Goal: Connect with others: Connect with others

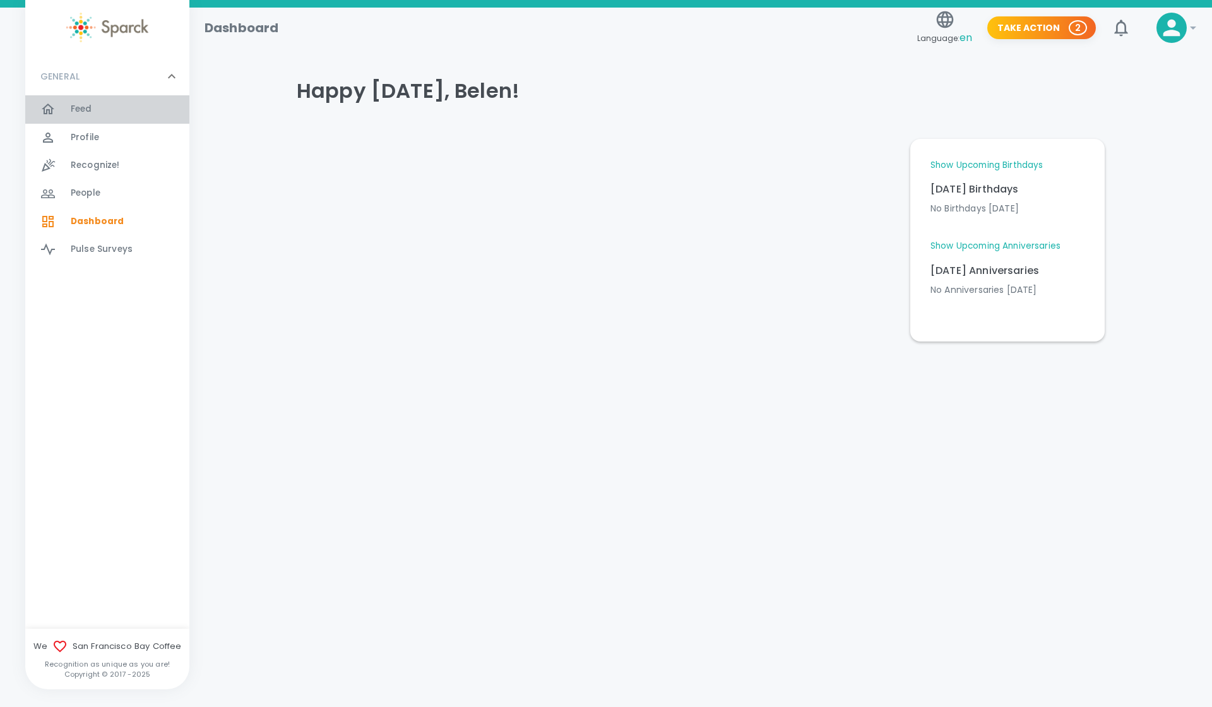
click at [68, 115] on div at bounding box center [55, 109] width 30 height 15
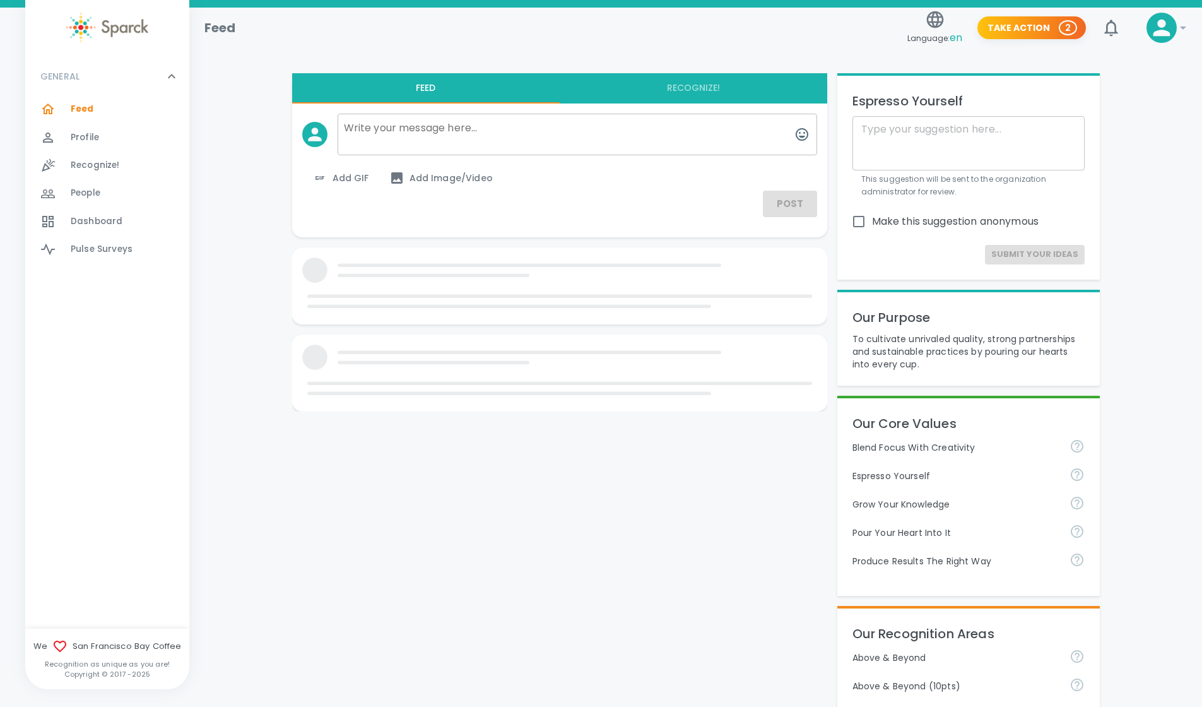
click at [90, 146] on span "Profile 0" at bounding box center [85, 138] width 28 height 18
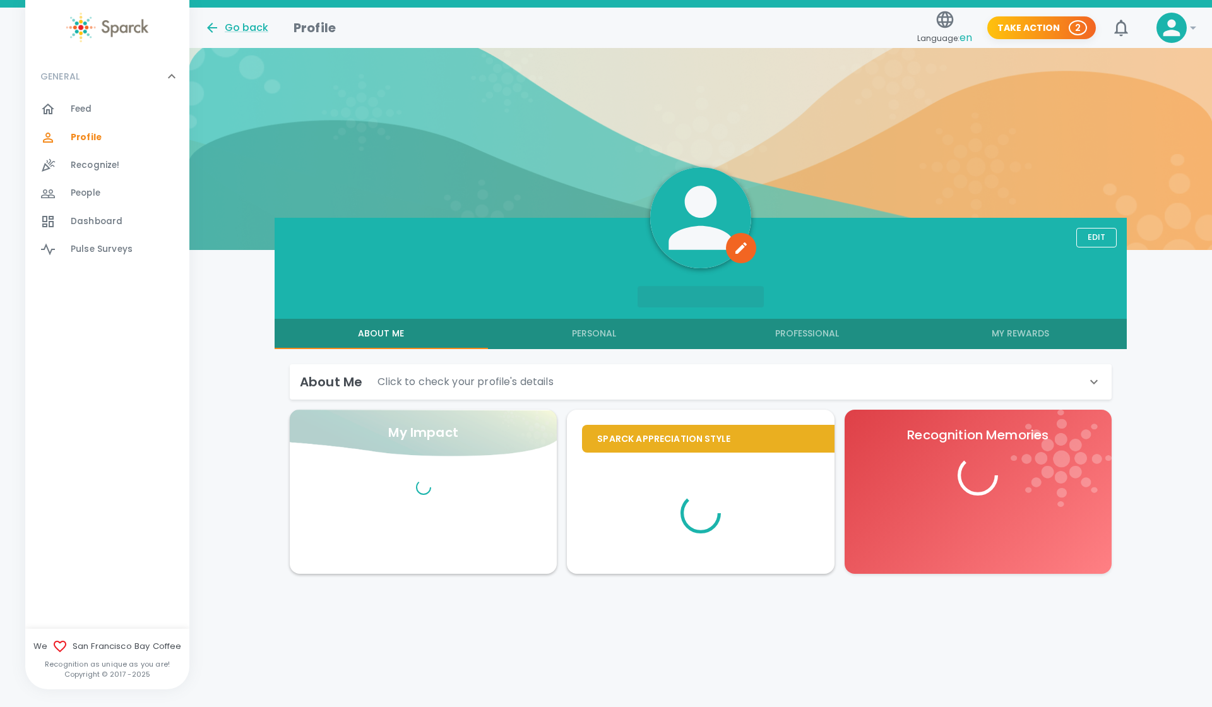
click at [90, 97] on div "Feed 0" at bounding box center [107, 109] width 164 height 28
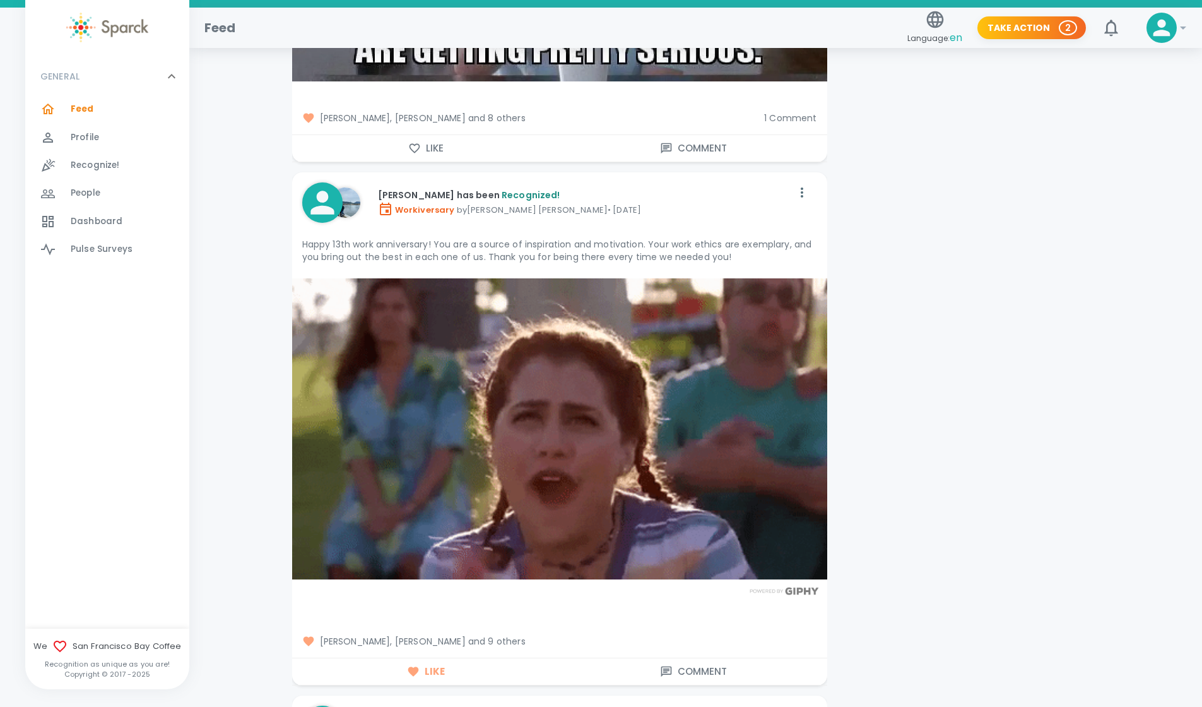
scroll to position [11823, 0]
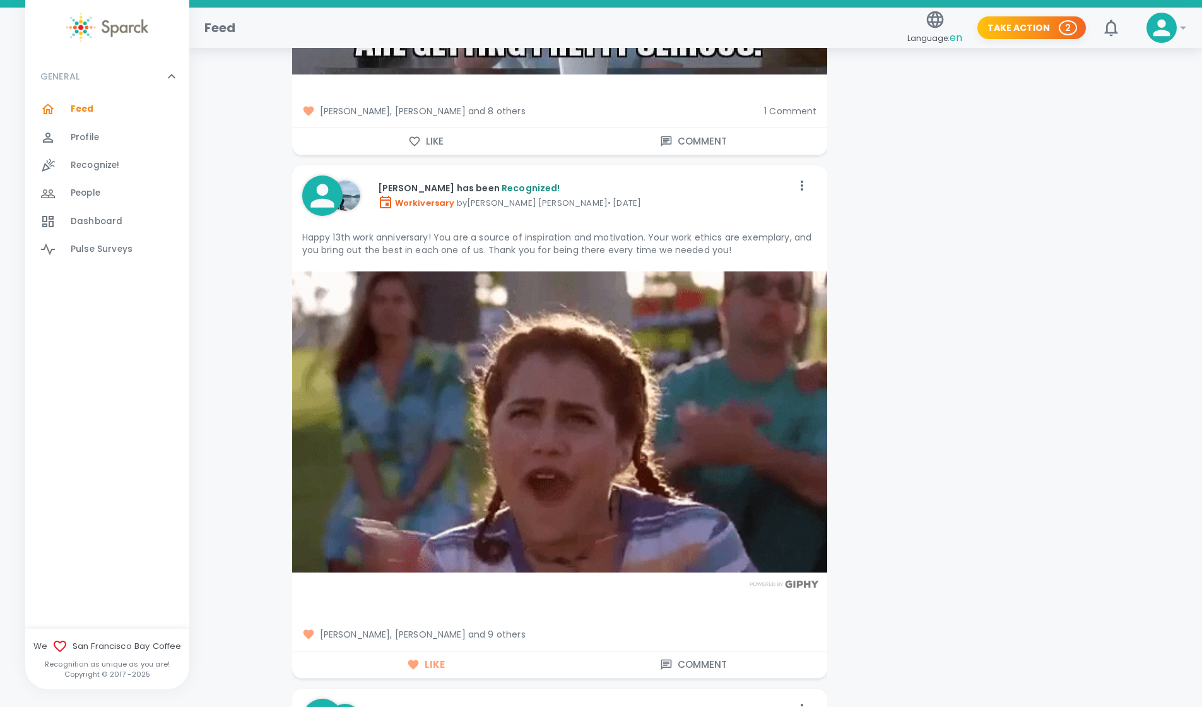
click at [504, 628] on span "[PERSON_NAME], [PERSON_NAME] and 9 others" at bounding box center [559, 634] width 515 height 13
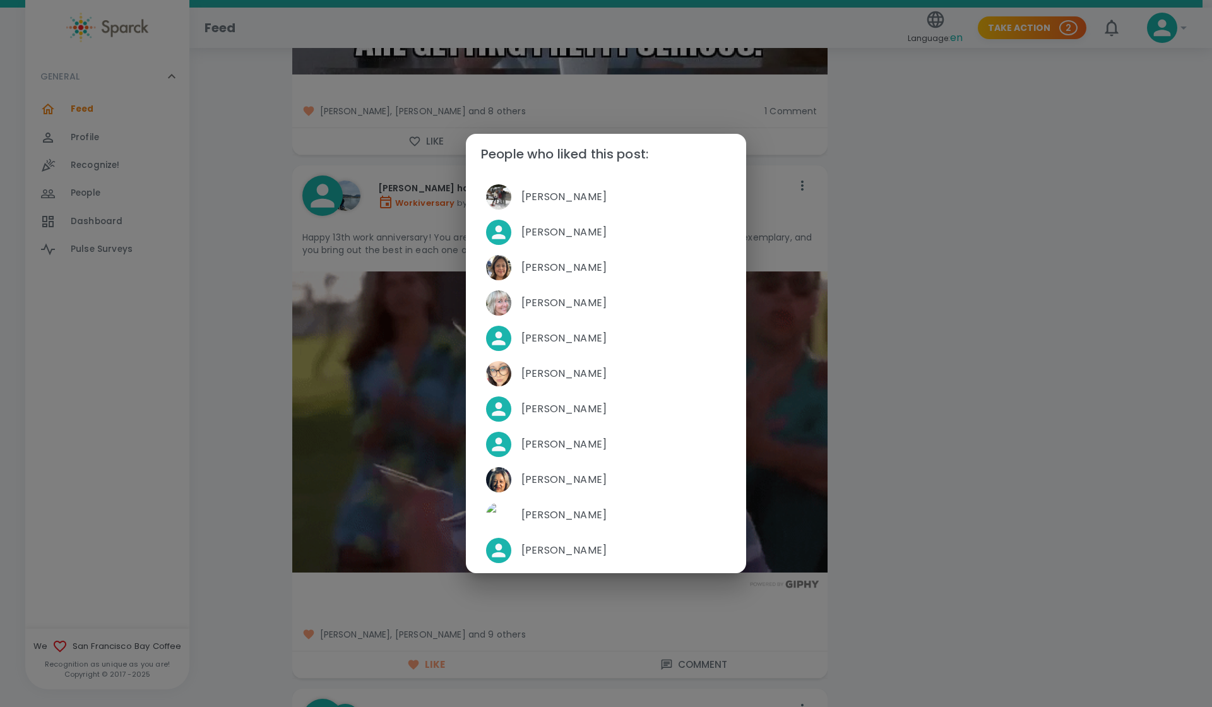
click at [937, 423] on div "People who liked this post: [PERSON_NAME] [PERSON_NAME] [PERSON_NAME] [PERSON_N…" at bounding box center [606, 353] width 1212 height 707
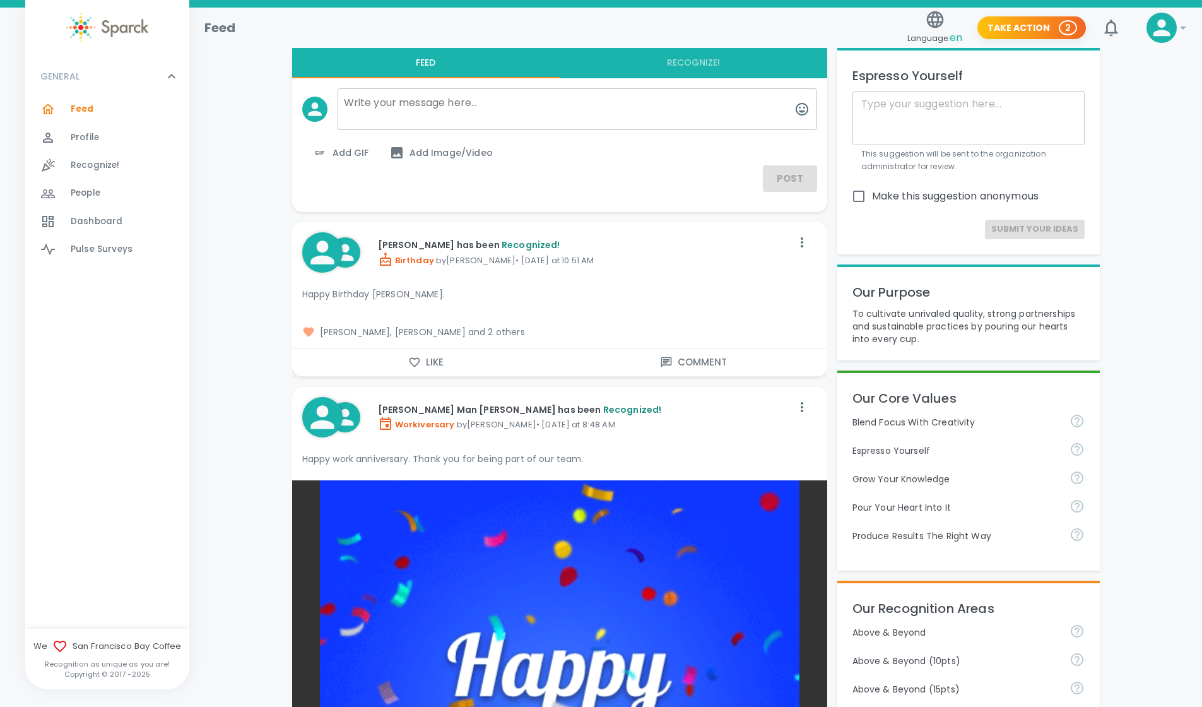
scroll to position [0, 0]
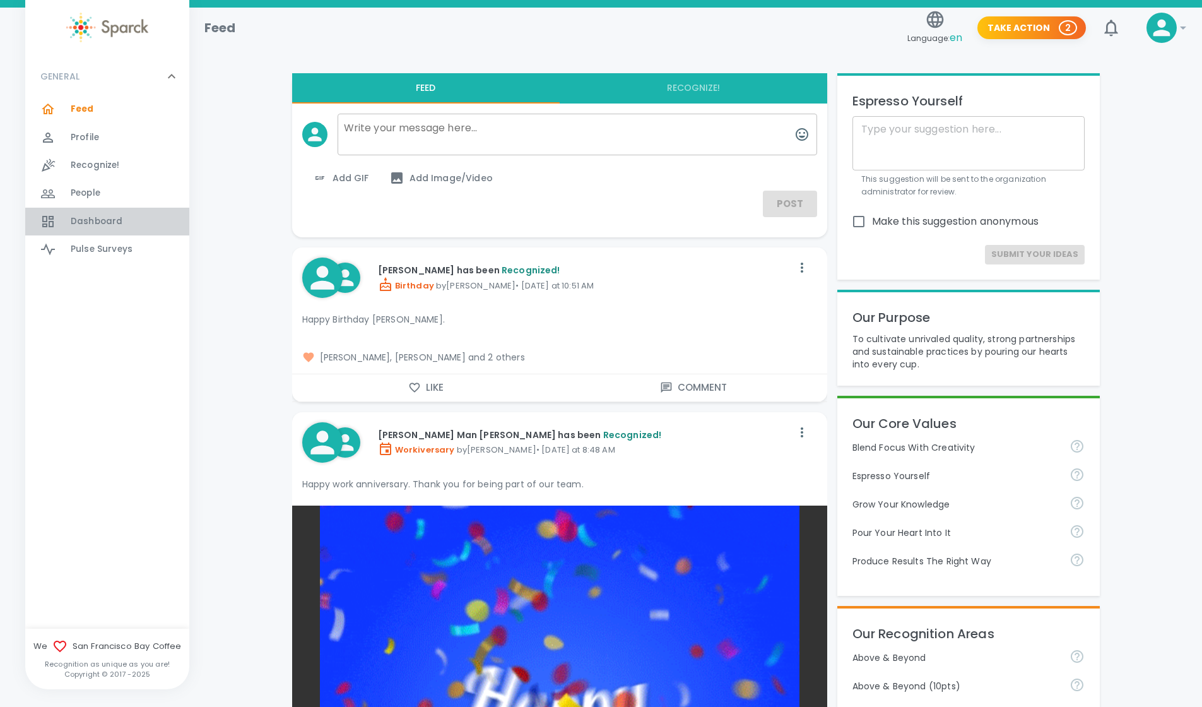
click at [87, 224] on span "Dashboard" at bounding box center [97, 221] width 52 height 13
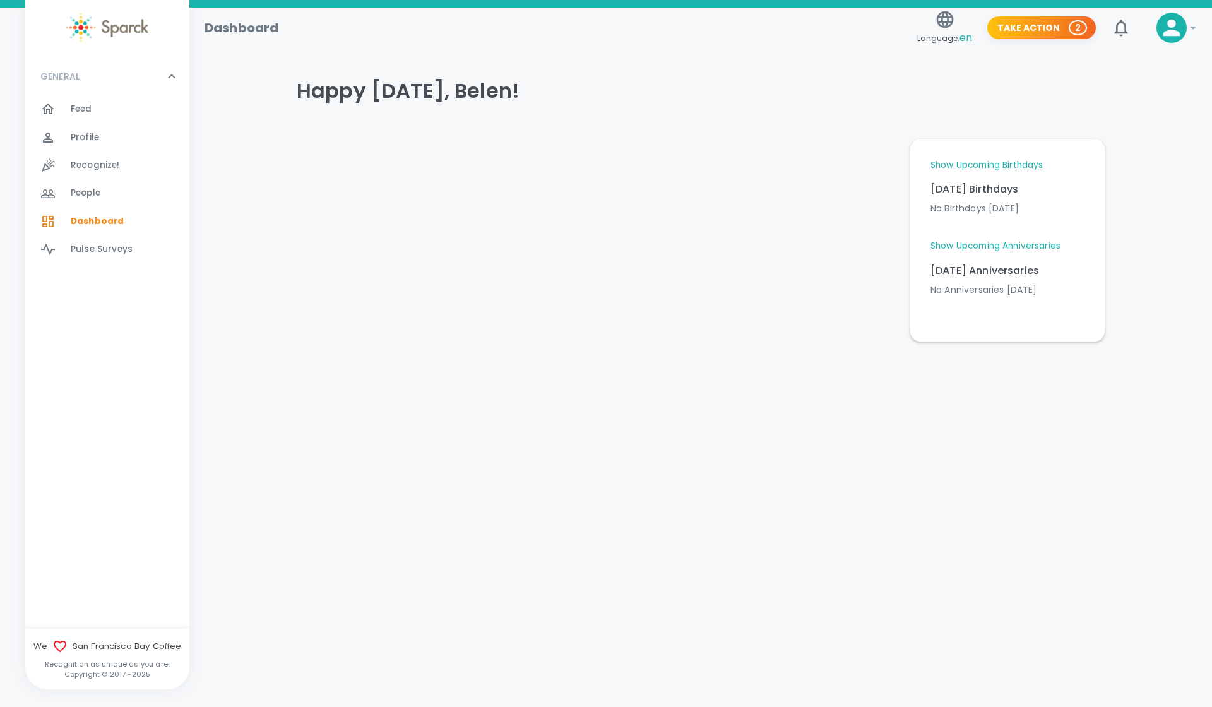
click at [1001, 166] on link "Show Upcoming Birthdays" at bounding box center [986, 165] width 112 height 13
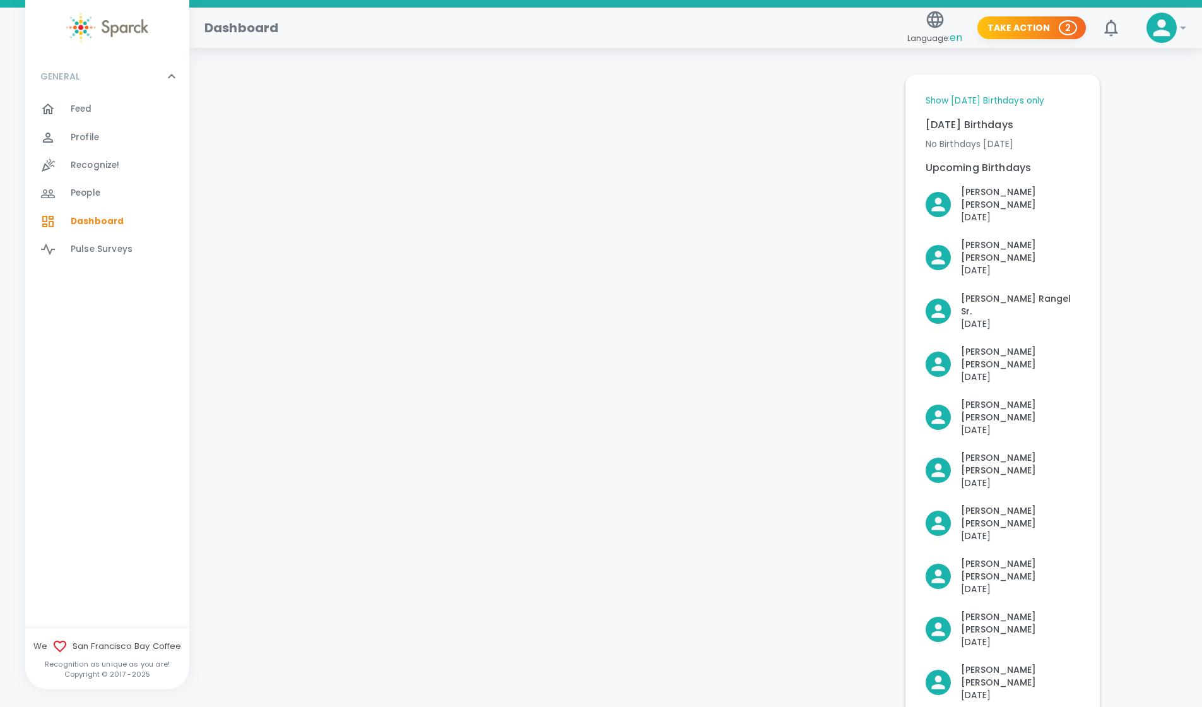
scroll to position [66, 0]
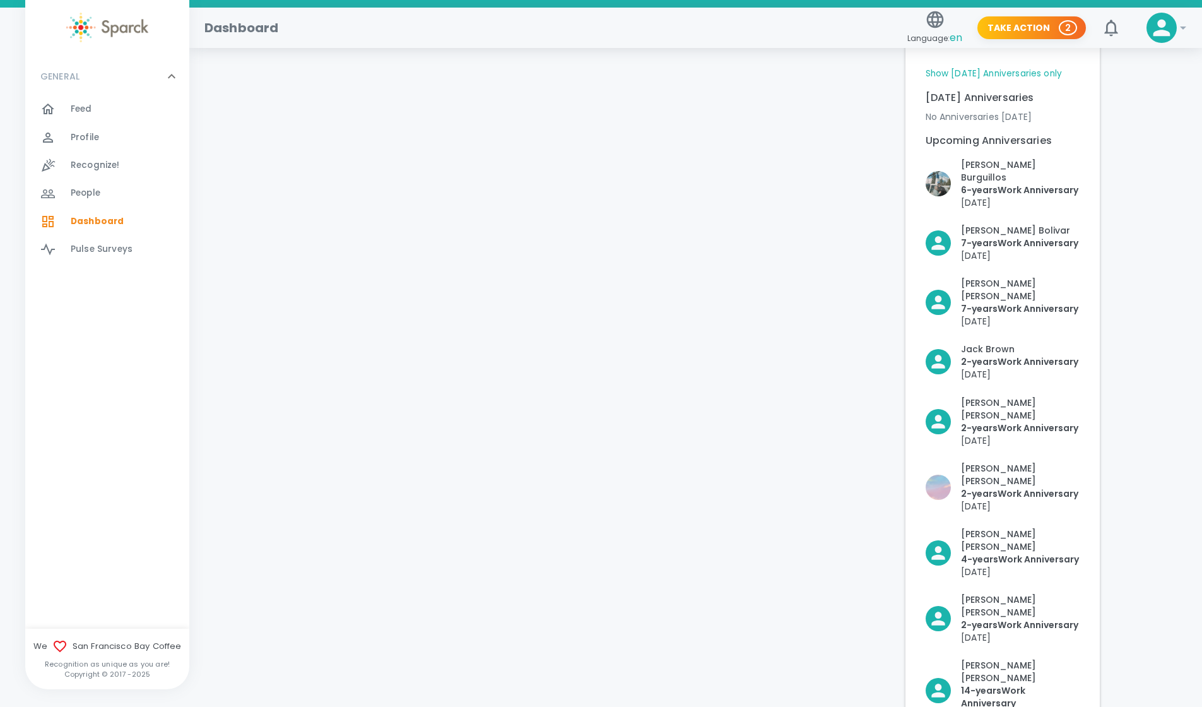
scroll to position [709, 0]
